Goal: Find specific page/section: Find specific page/section

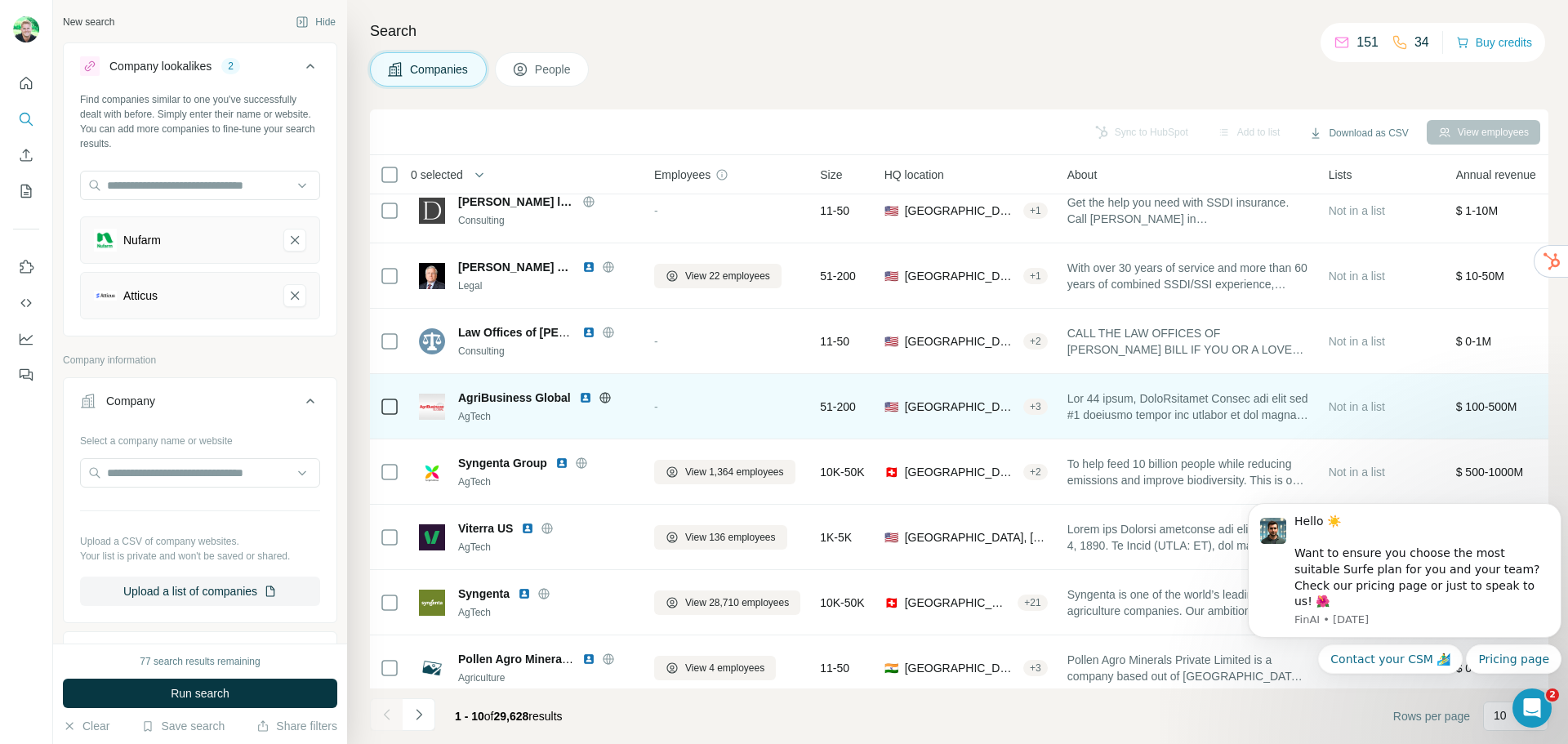
scroll to position [167, 0]
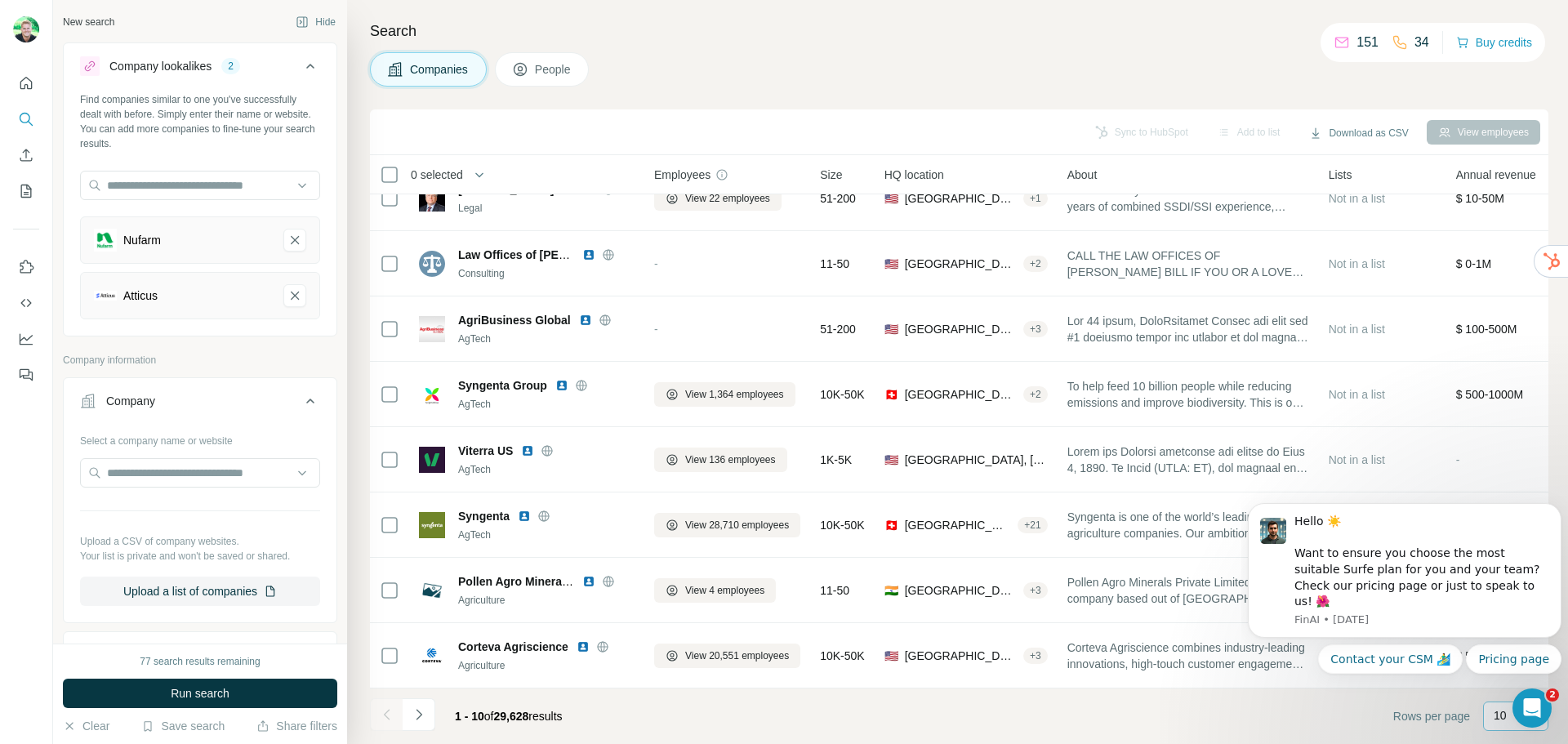
click at [1496, 714] on p "10" at bounding box center [1500, 715] width 13 height 16
click at [1372, 717] on footer "1 - 10 of 29,628 results Rows per page 10" at bounding box center [960, 716] width 1179 height 55
click at [1313, 705] on footer "1 - 10 of 29,628 results Rows per page 10" at bounding box center [960, 716] width 1179 height 55
click at [1496, 718] on p "10" at bounding box center [1500, 715] width 13 height 16
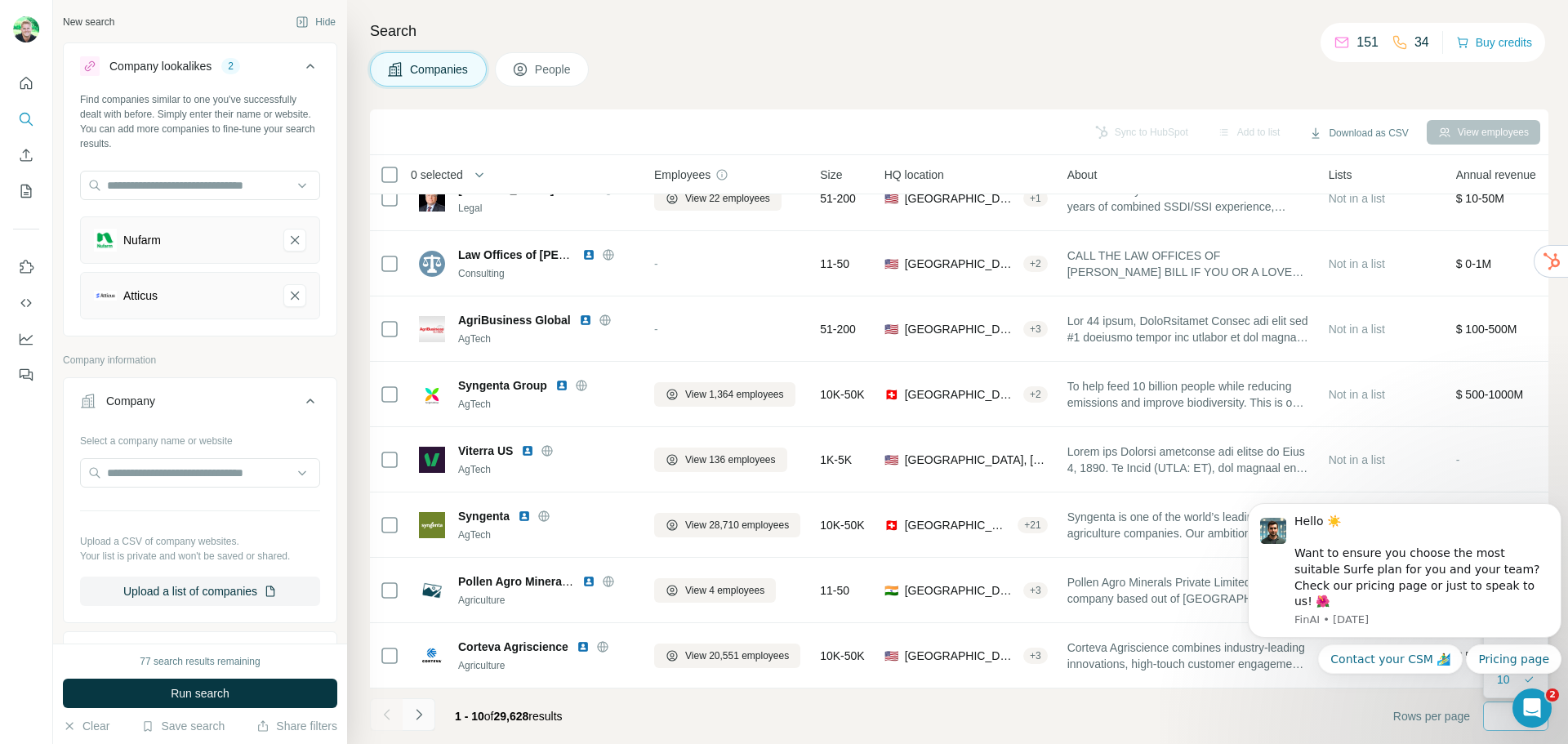
click at [423, 719] on icon "Navigate to next page" at bounding box center [419, 714] width 16 height 16
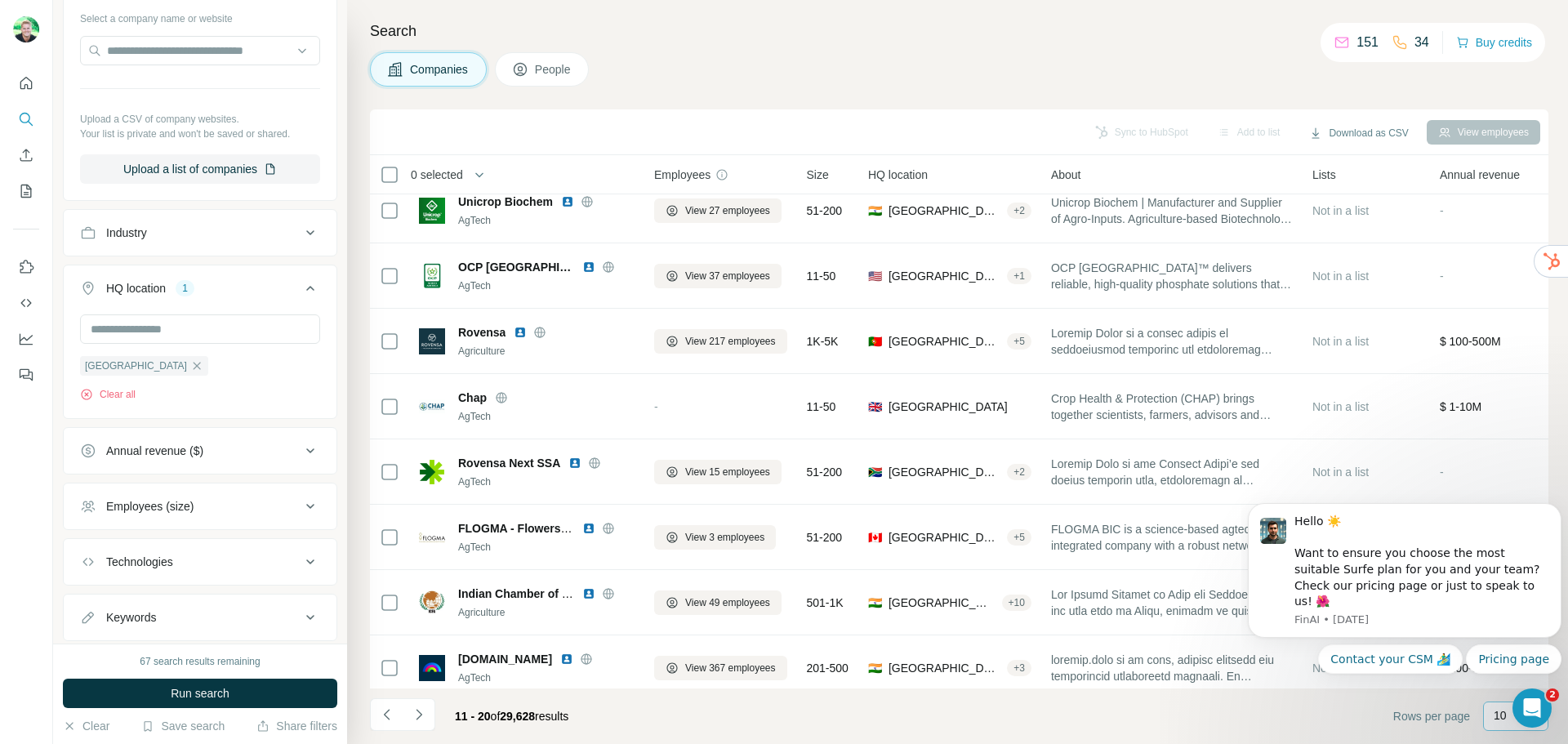
scroll to position [466, 0]
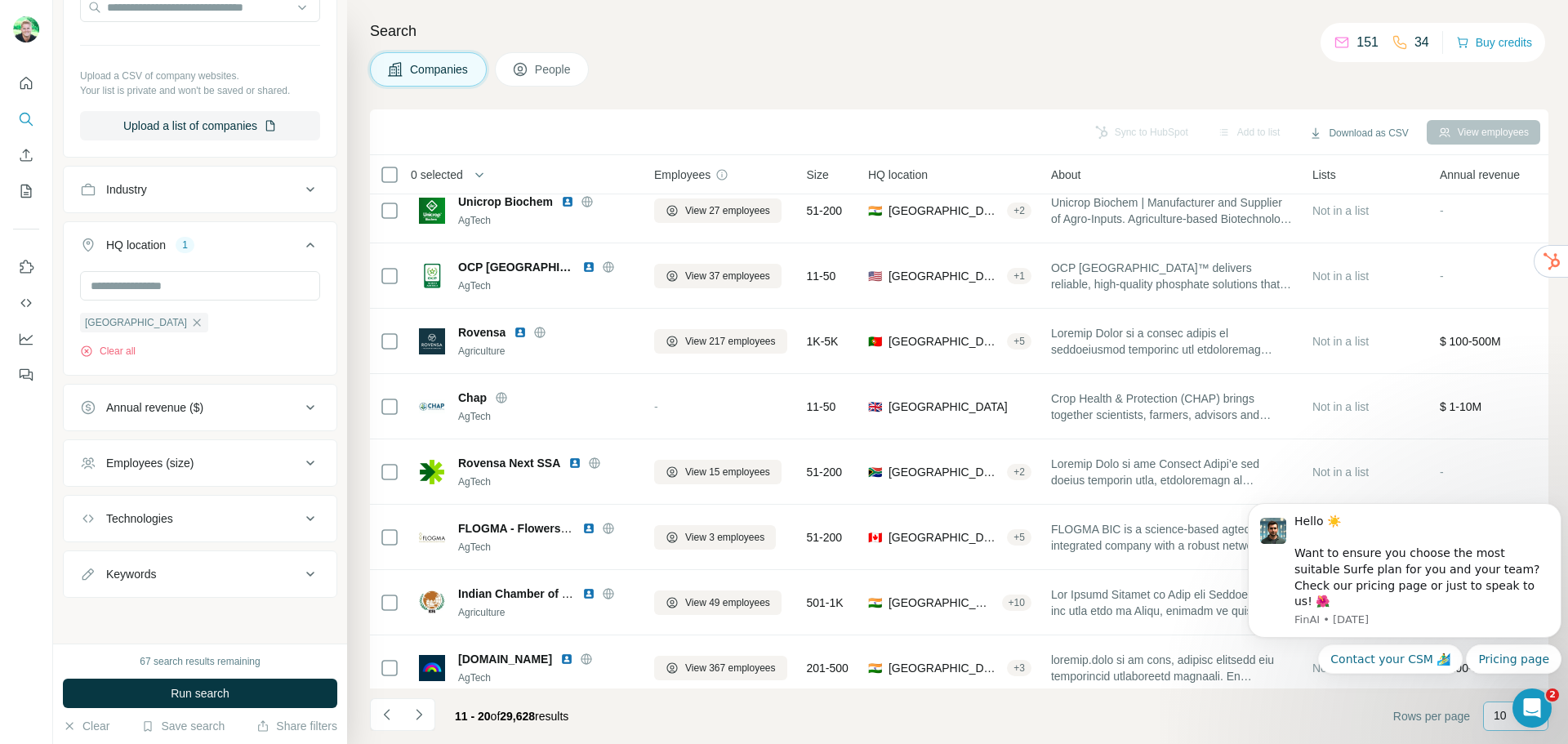
click at [192, 413] on div "Annual revenue ($)" at bounding box center [154, 407] width 97 height 16
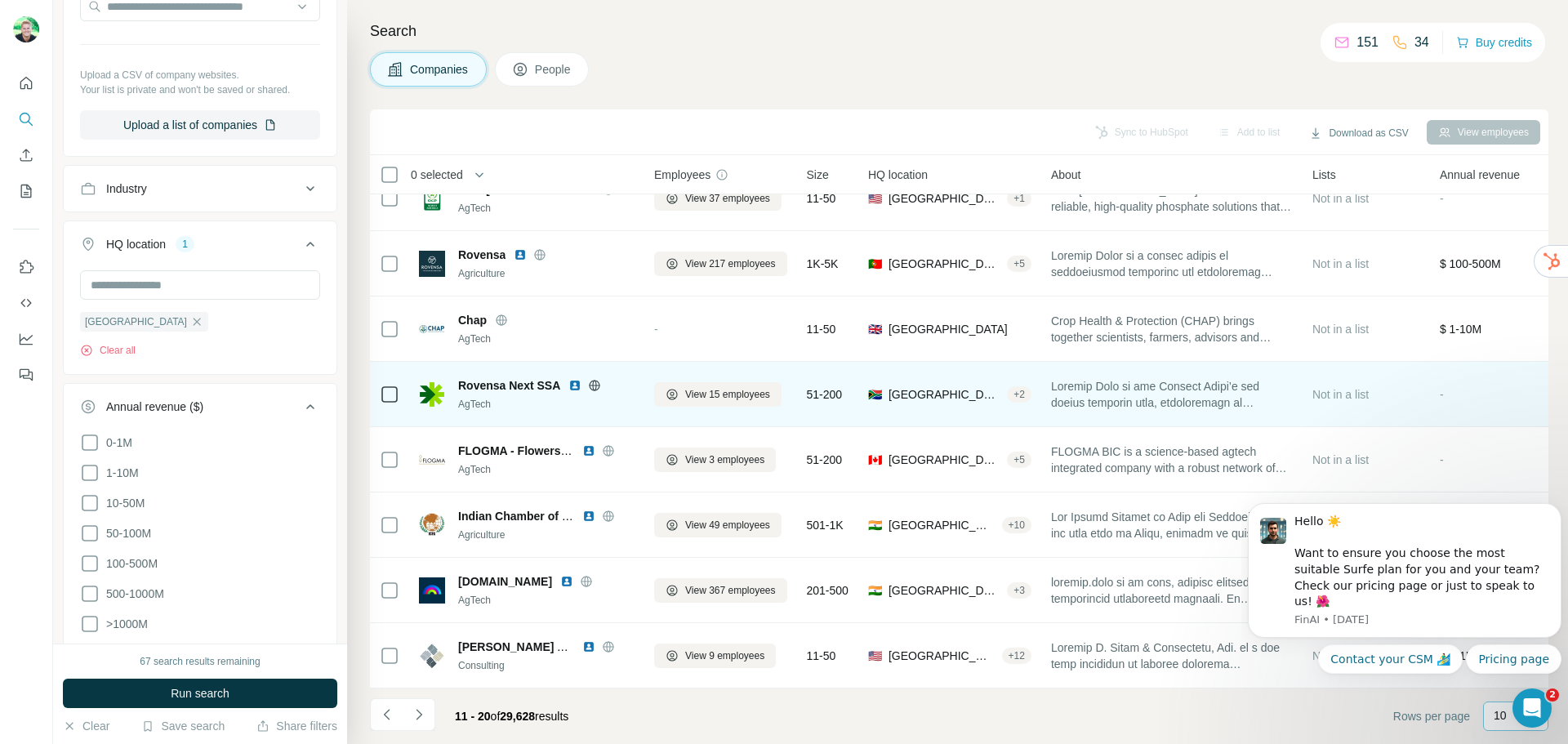
scroll to position [167, 0]
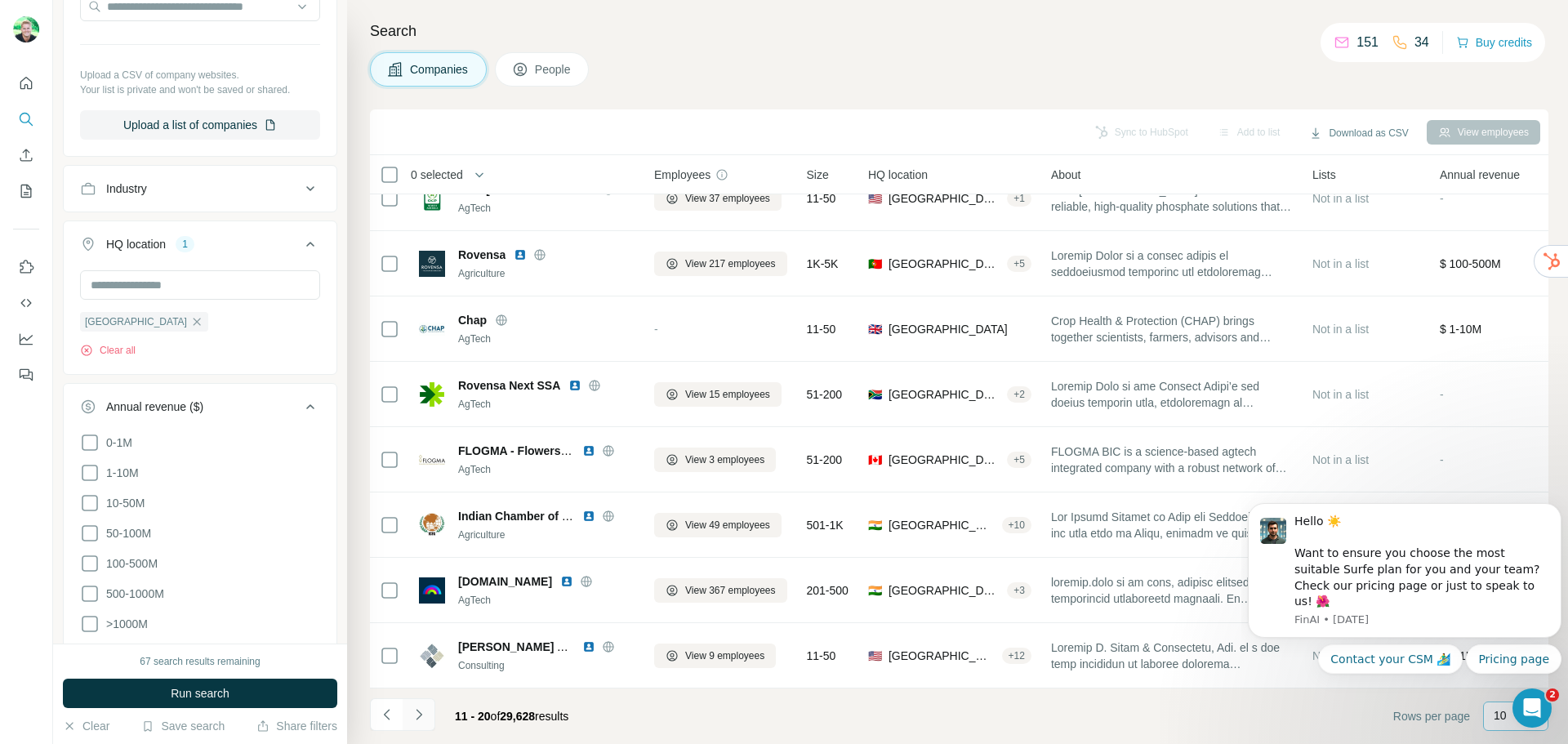
click at [416, 718] on icon "Navigate to next page" at bounding box center [419, 714] width 16 height 16
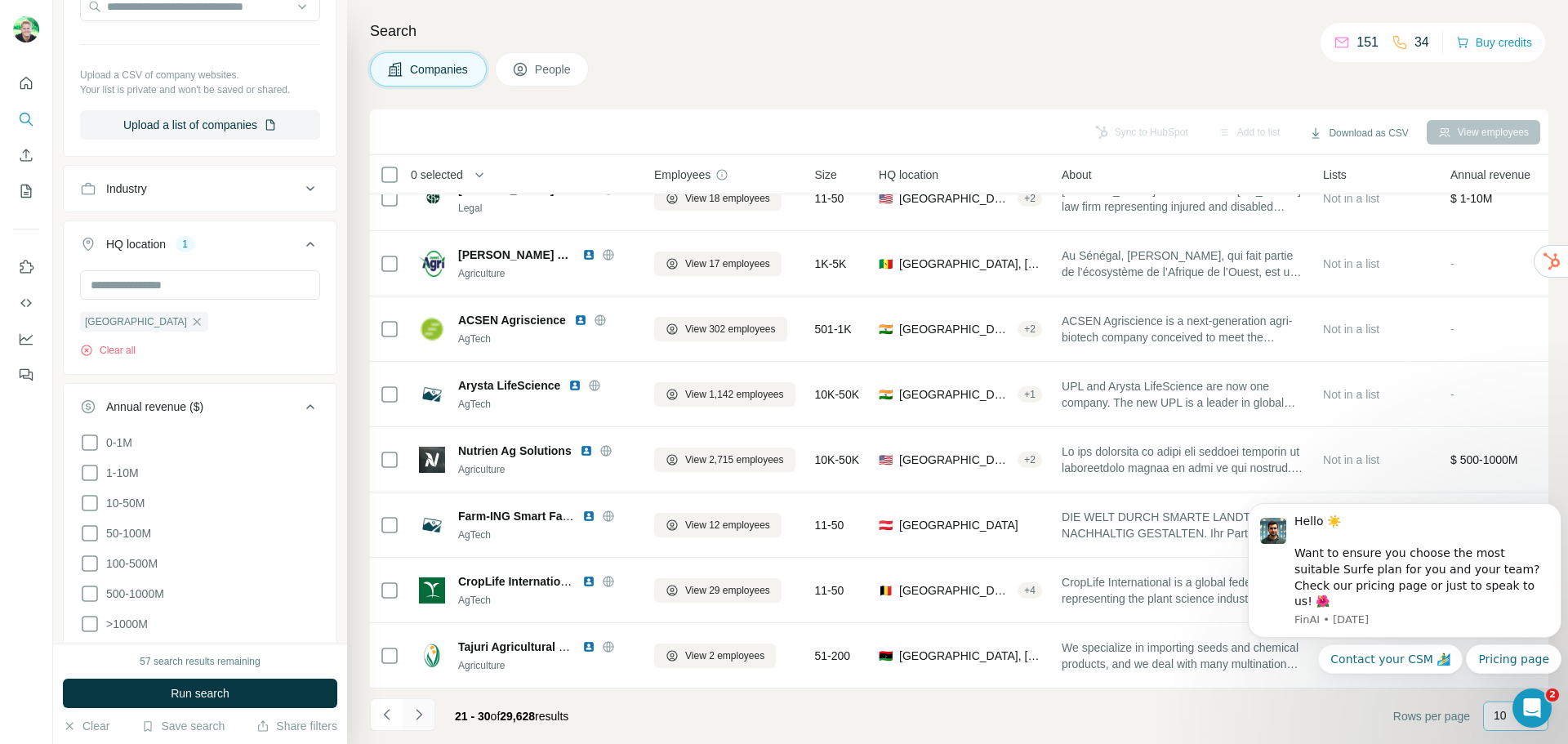
click at [422, 713] on icon "Navigate to next page" at bounding box center [419, 714] width 16 height 16
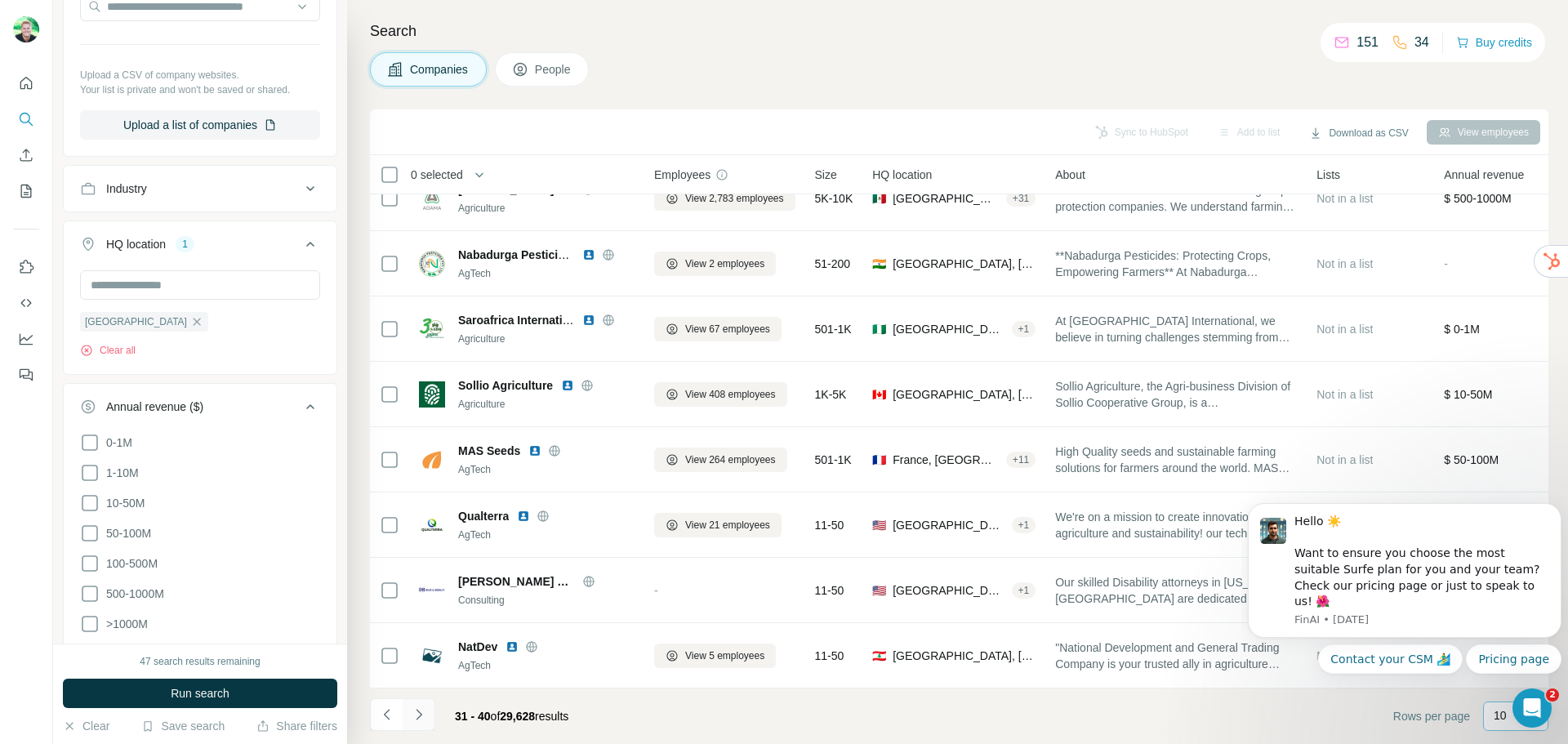
click at [417, 716] on icon "Navigate to next page" at bounding box center [419, 714] width 16 height 16
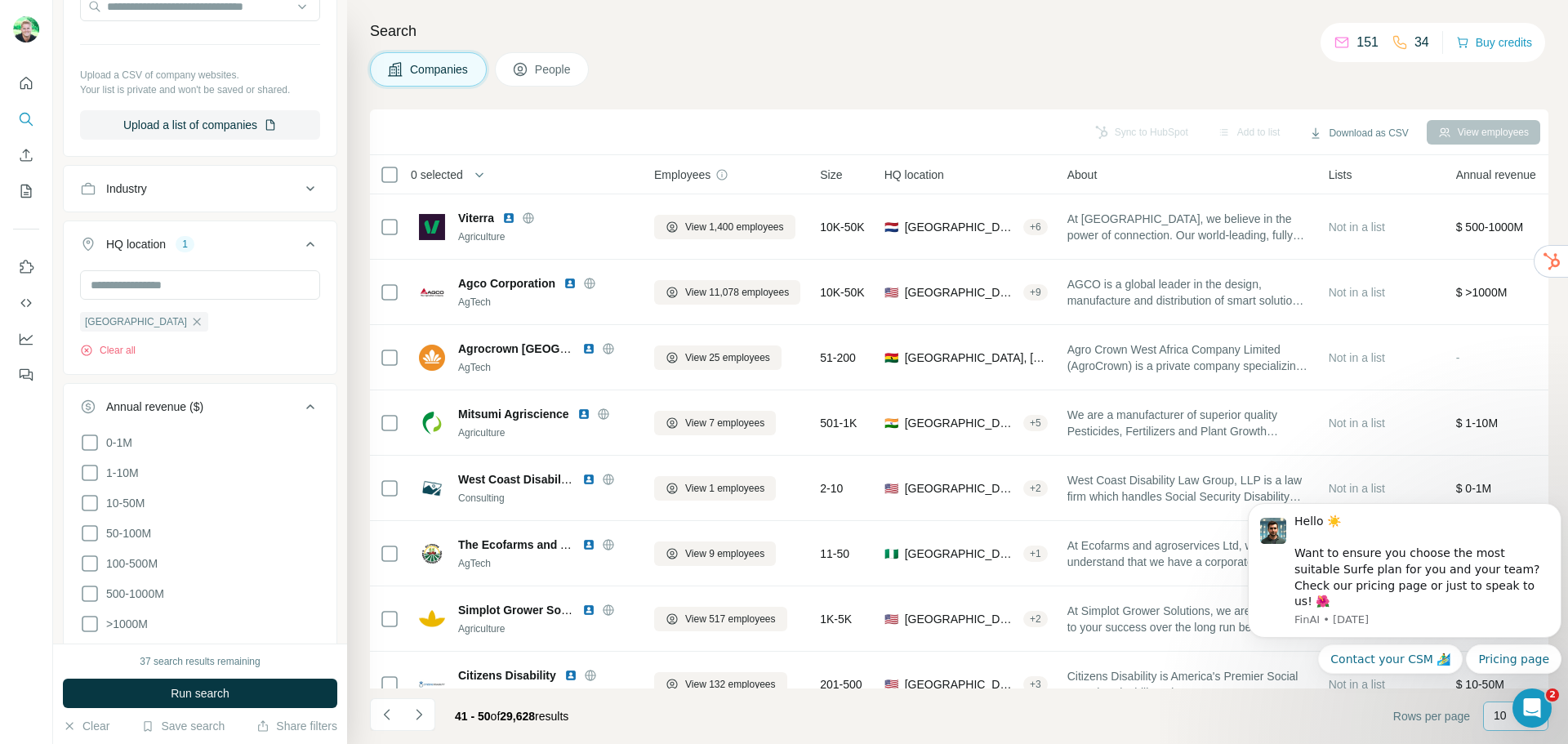
scroll to position [0, 0]
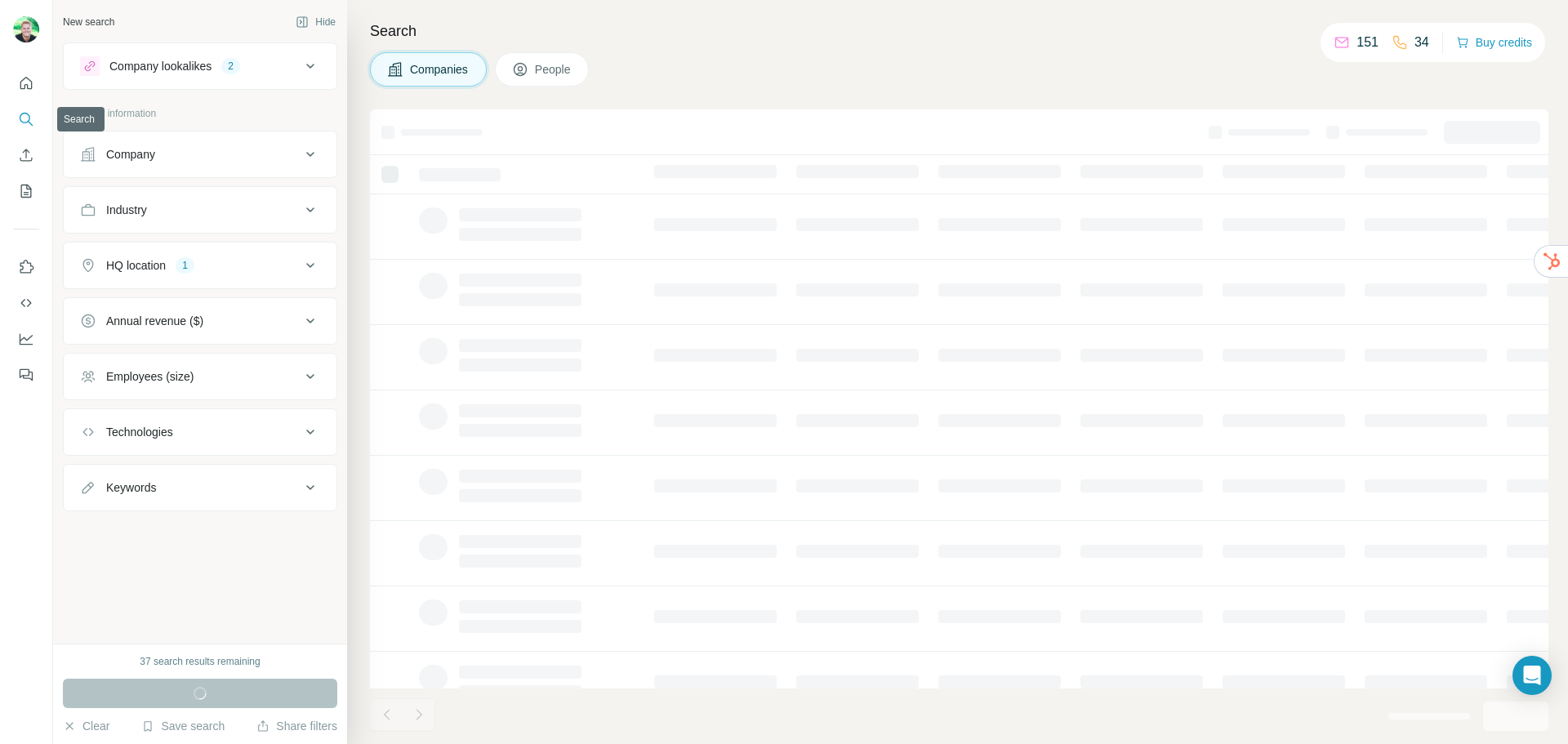
click at [24, 121] on icon "Search" at bounding box center [26, 119] width 16 height 16
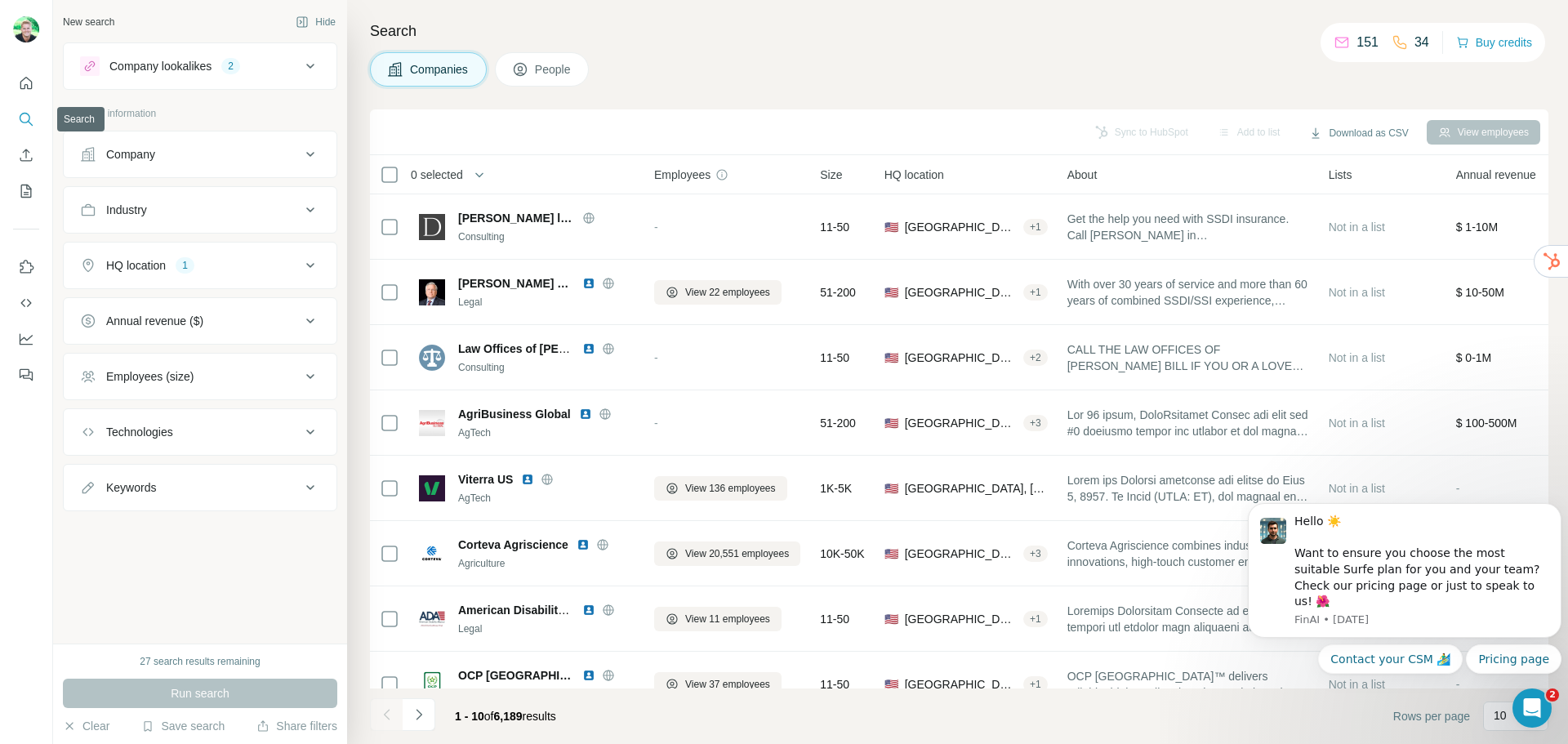
click at [36, 118] on button "Search" at bounding box center [25, 119] width 26 height 29
